Goal: Task Accomplishment & Management: Use online tool/utility

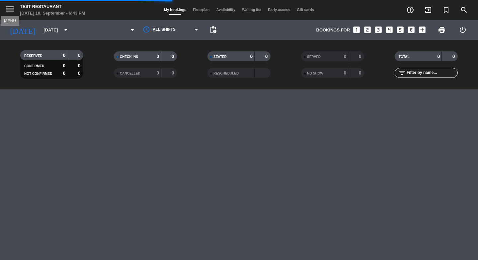
click at [9, 11] on icon "menu" at bounding box center [10, 9] width 10 height 10
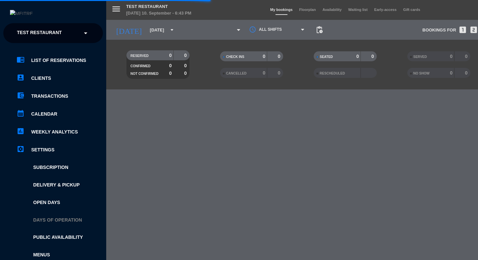
scroll to position [118, 0]
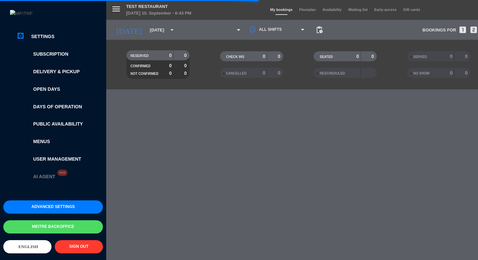
click at [49, 173] on link "AI Agent New" at bounding box center [36, 177] width 38 height 8
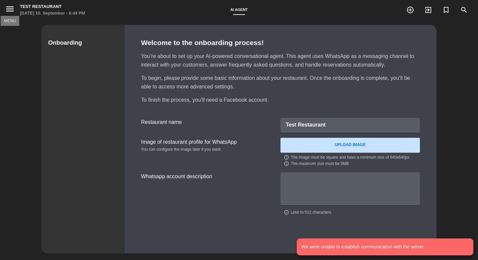
click at [13, 15] on button "menu" at bounding box center [10, 10] width 10 height 12
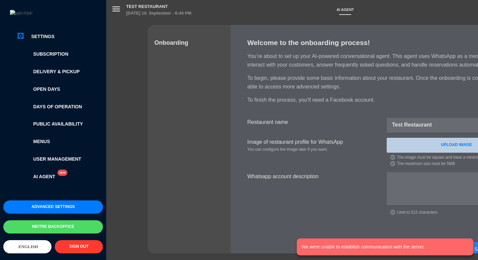
click at [51, 36] on link "settings_applications Settings" at bounding box center [60, 36] width 86 height 8
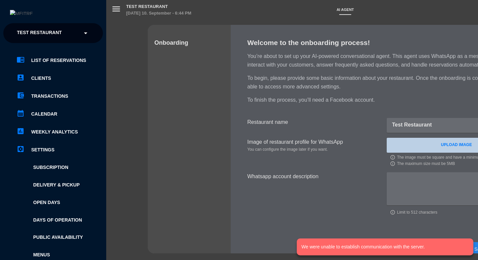
click at [49, 36] on span "Test Restaurant" at bounding box center [39, 33] width 45 height 14
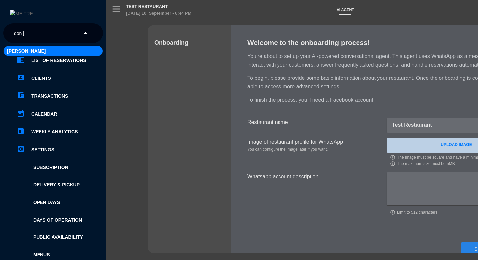
type input "don ju"
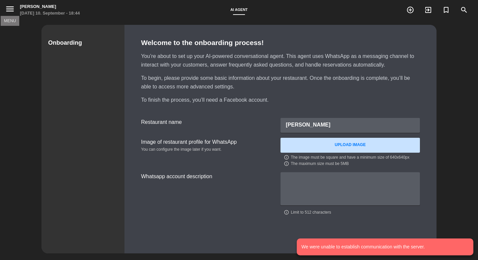
click at [14, 9] on icon "menu" at bounding box center [10, 9] width 10 height 10
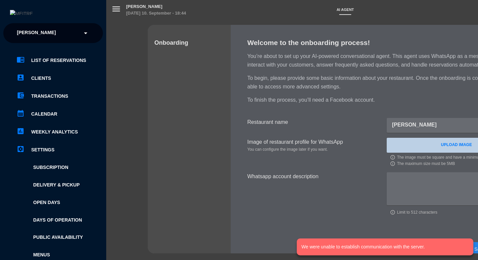
click at [39, 26] on span "Don Julio" at bounding box center [36, 33] width 39 height 14
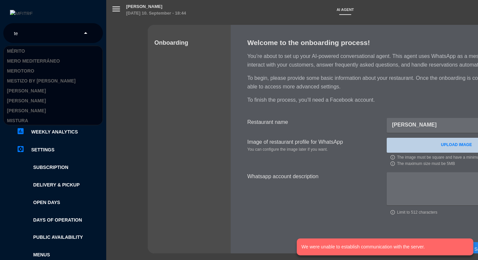
scroll to position [567, 0]
type input "test"
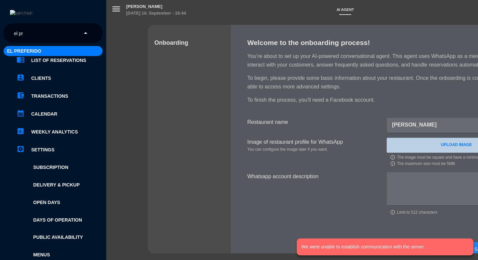
type input "el pre"
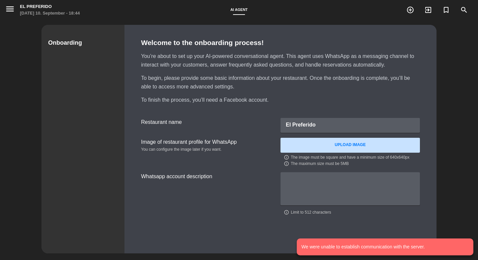
click at [6, 12] on icon "menu" at bounding box center [10, 9] width 10 height 10
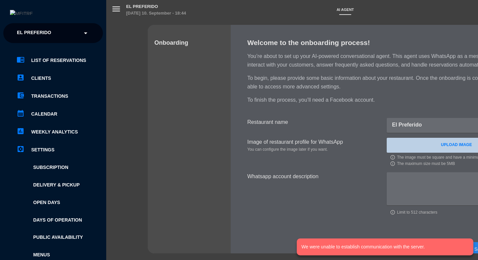
click at [54, 33] on div "× El Preferido" at bounding box center [37, 33] width 47 height 14
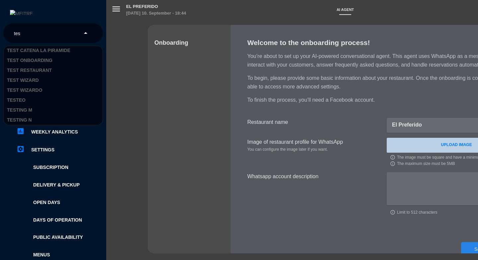
type input "test"
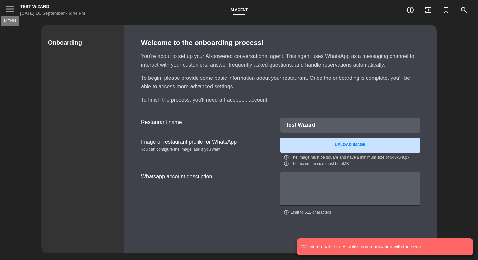
click at [10, 4] on icon "menu" at bounding box center [10, 9] width 10 height 10
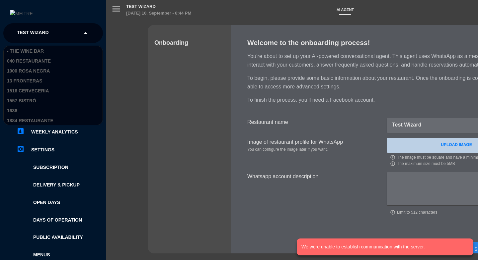
click at [19, 29] on span "Test Wizard" at bounding box center [33, 33] width 32 height 14
type input "test"
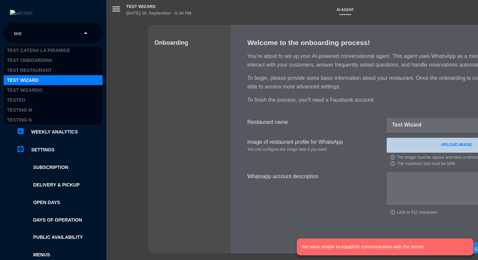
scroll to position [11, 0]
